Goal: Information Seeking & Learning: Learn about a topic

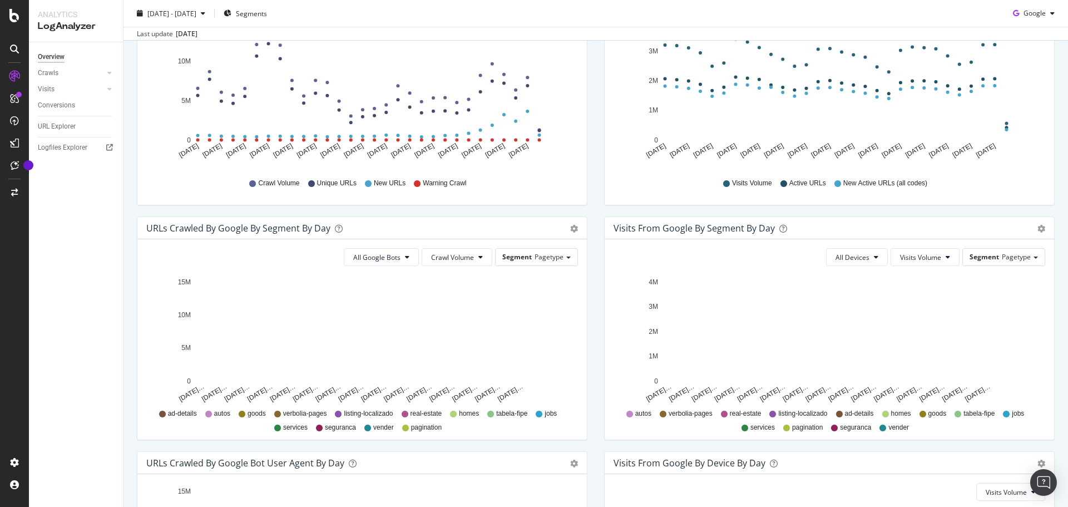
scroll to position [182, 0]
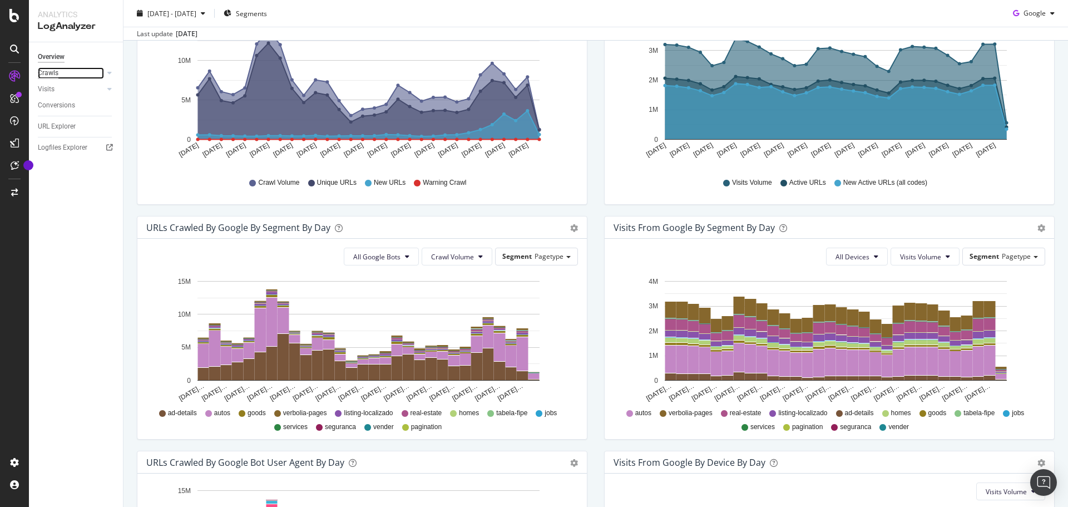
click at [56, 72] on div "Crawls" at bounding box center [48, 73] width 21 height 12
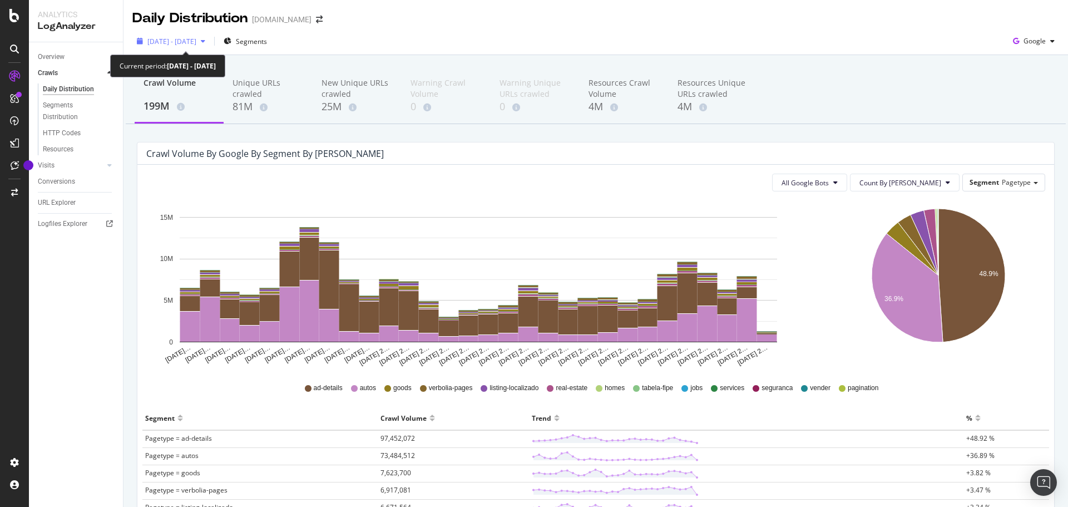
click at [210, 35] on div "[DATE] - [DATE]" at bounding box center [170, 41] width 77 height 17
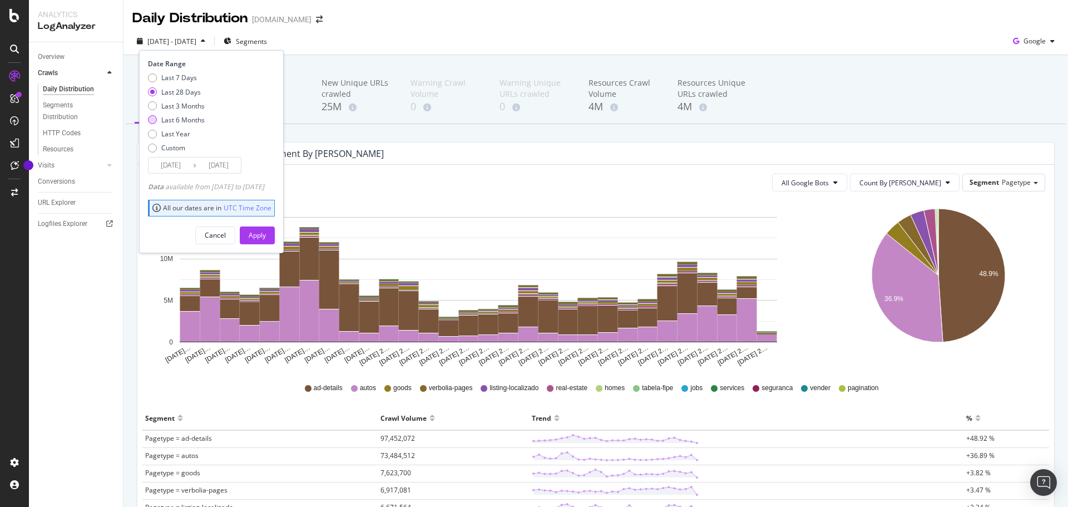
click at [196, 120] on div "Last 6 Months" at bounding box center [182, 119] width 43 height 9
click at [169, 104] on div "Last 3 Months" at bounding box center [182, 105] width 43 height 9
type input "[DATE]"
click at [266, 232] on div "Apply" at bounding box center [257, 234] width 17 height 9
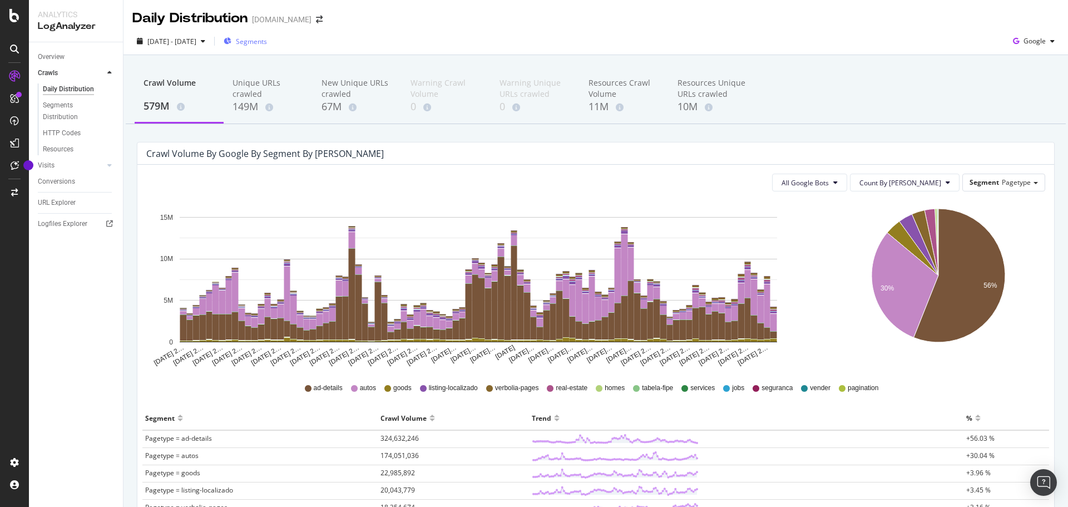
click at [267, 39] on span "Segments" at bounding box center [251, 41] width 31 height 9
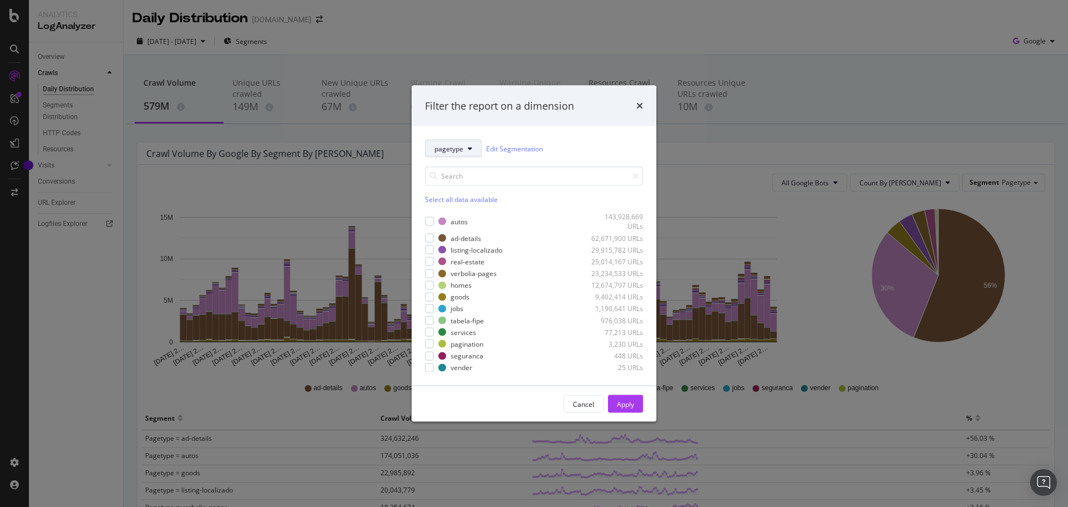
click at [466, 148] on button "pagetype" at bounding box center [453, 149] width 57 height 18
click at [467, 225] on span "listings-ADdetails" at bounding box center [461, 230] width 54 height 10
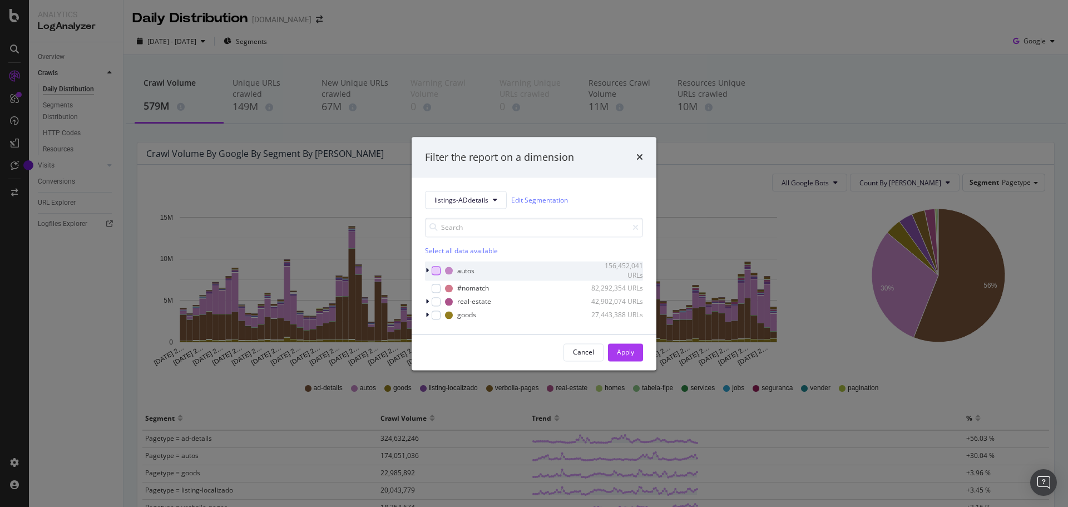
click at [437, 269] on div "modal" at bounding box center [436, 270] width 9 height 9
click at [437, 302] on div "modal" at bounding box center [436, 301] width 9 height 9
click at [626, 353] on div "Apply" at bounding box center [625, 351] width 17 height 9
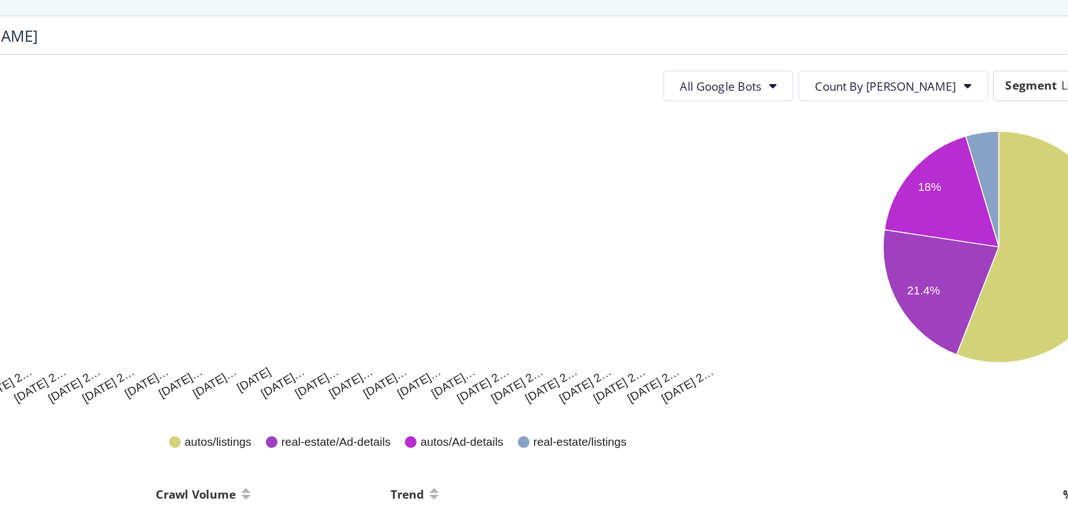
scroll to position [37, 0]
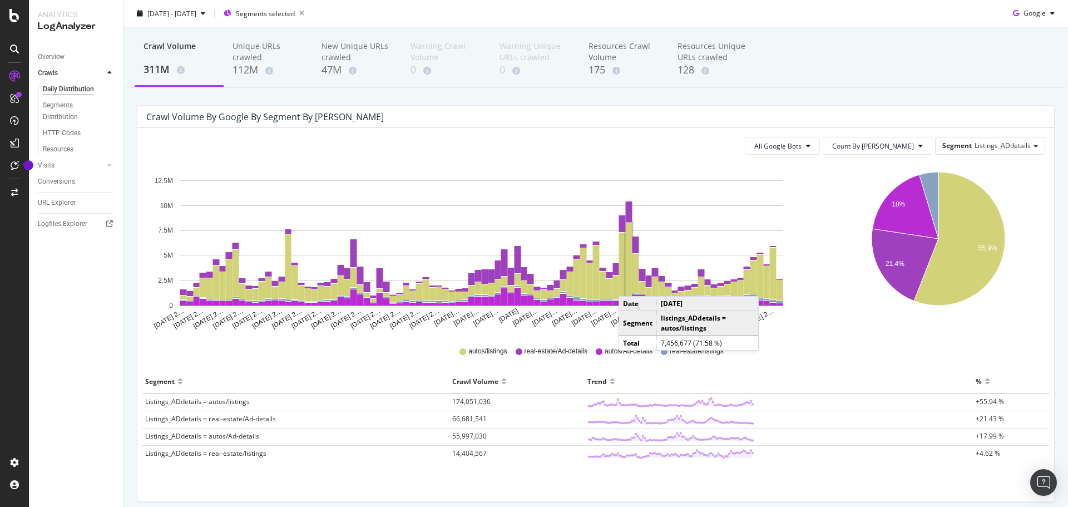
click at [630, 285] on rect "A chart." at bounding box center [629, 259] width 7 height 74
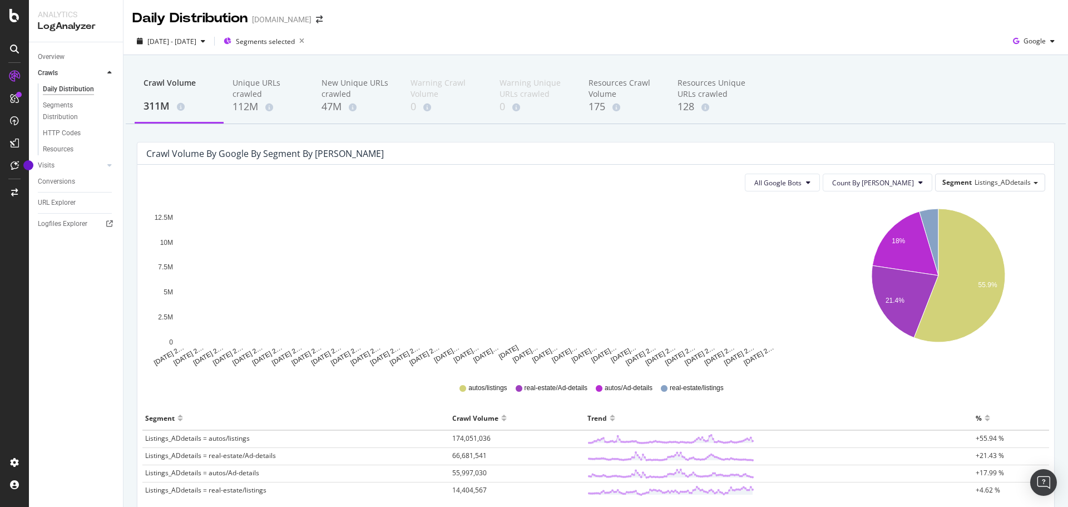
scroll to position [82, 0]
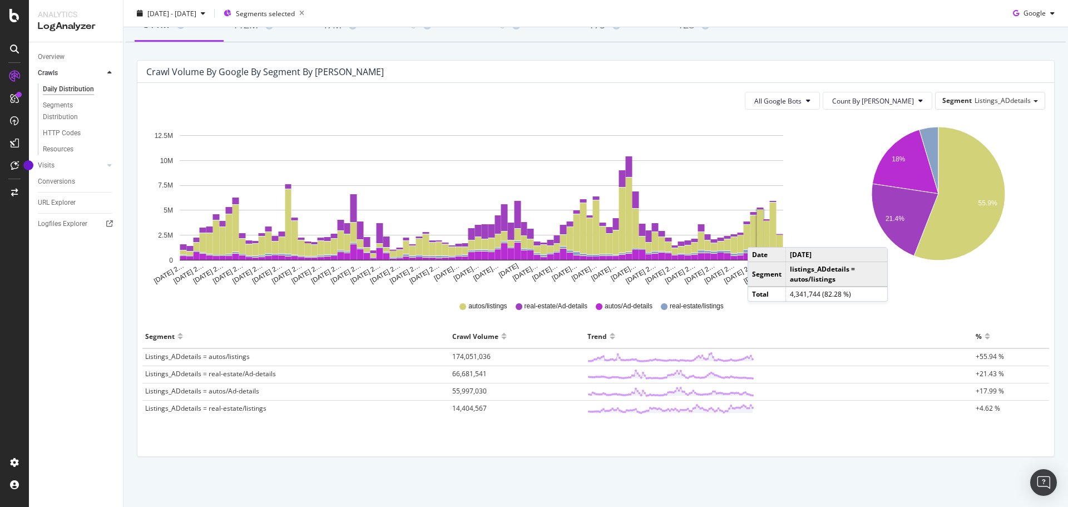
click at [759, 236] on rect "A chart." at bounding box center [760, 231] width 7 height 43
